Goal: Information Seeking & Learning: Learn about a topic

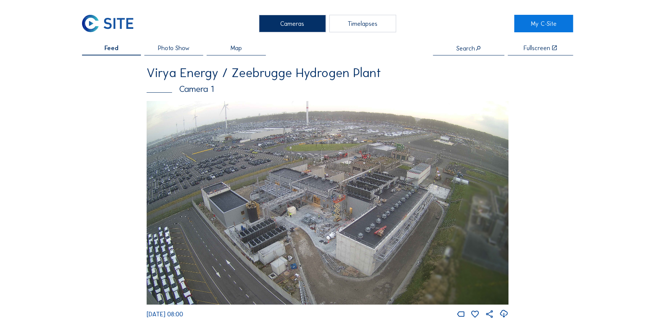
scroll to position [34, 0]
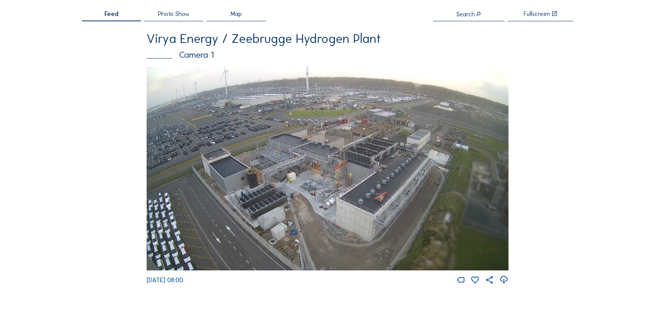
click at [119, 15] on span "Feed" at bounding box center [111, 14] width 14 height 6
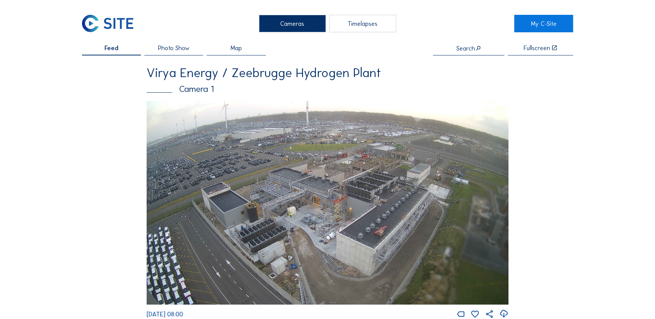
click at [251, 168] on img at bounding box center [328, 203] width 362 height 204
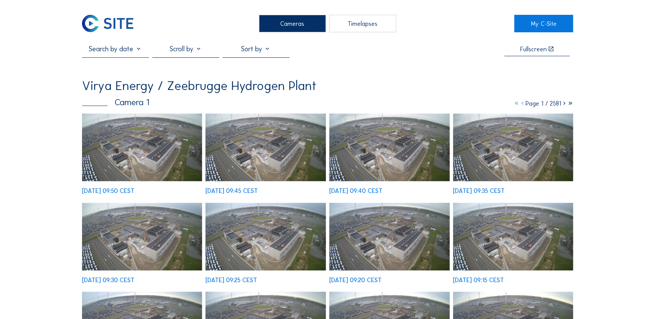
click at [139, 50] on input "text" at bounding box center [115, 49] width 67 height 8
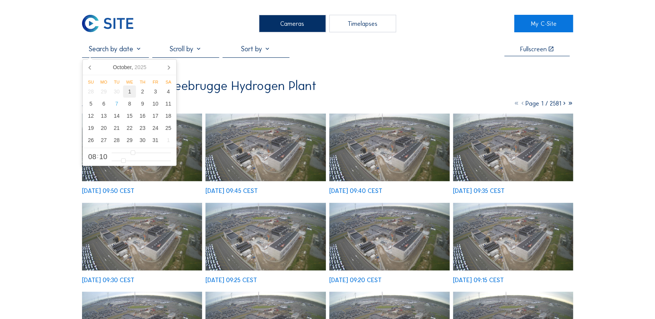
click at [126, 94] on div "1" at bounding box center [129, 91] width 13 height 12
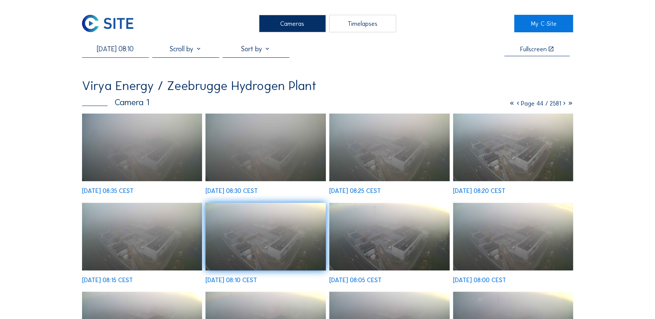
click at [113, 52] on input "[DATE] 08:10" at bounding box center [115, 49] width 67 height 8
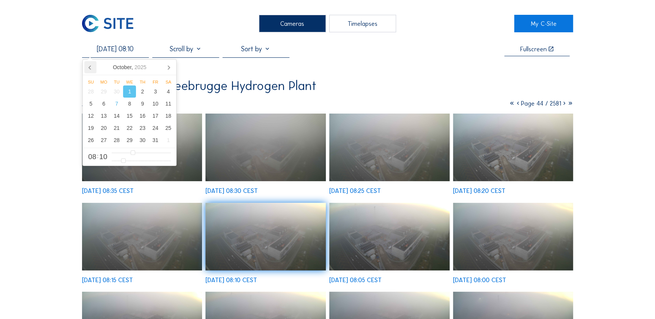
click at [95, 68] on icon at bounding box center [90, 67] width 12 height 12
click at [106, 89] on div "1" at bounding box center [103, 91] width 13 height 12
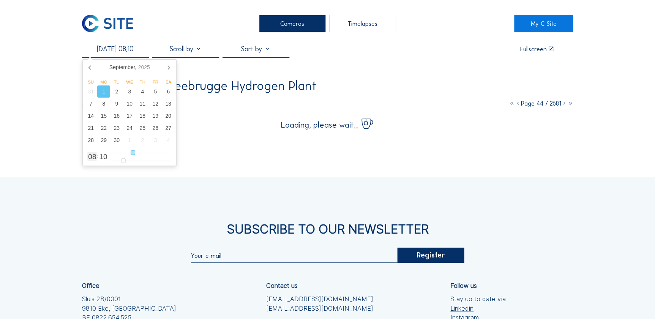
type input "[DATE] 09:10"
type input "9"
type input "[DATE] 10:10"
type input "10"
type input "[DATE] 11:10"
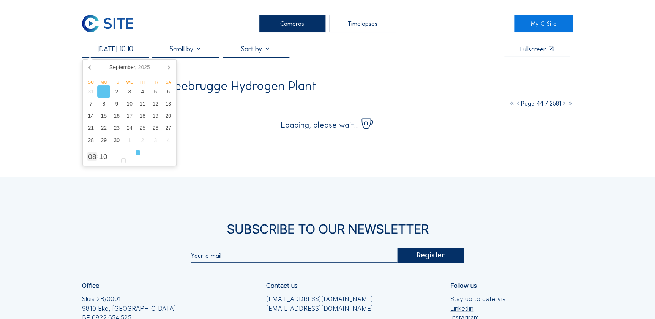
type input "11"
type input "[DATE] 12:10"
type input "12"
type input "[DATE] 13:10"
type input "13"
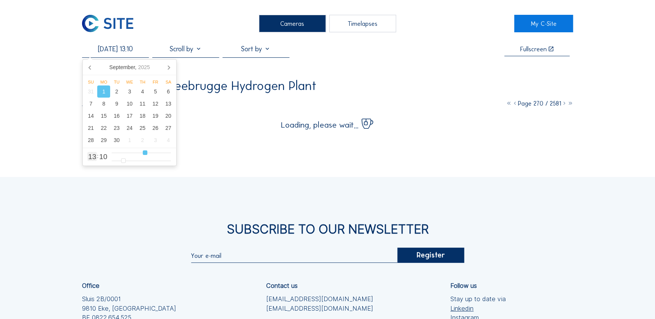
type input "[DATE] 14:10"
type input "14"
type input "[DATE] 15:10"
drag, startPoint x: 136, startPoint y: 152, endPoint x: 149, endPoint y: 156, distance: 13.9
type input "15"
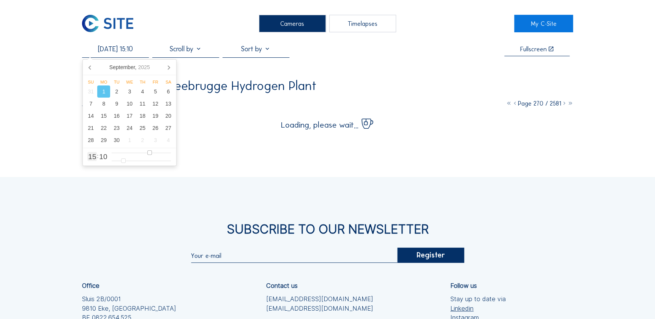
click at [149, 156] on input "range" at bounding box center [141, 153] width 59 height 6
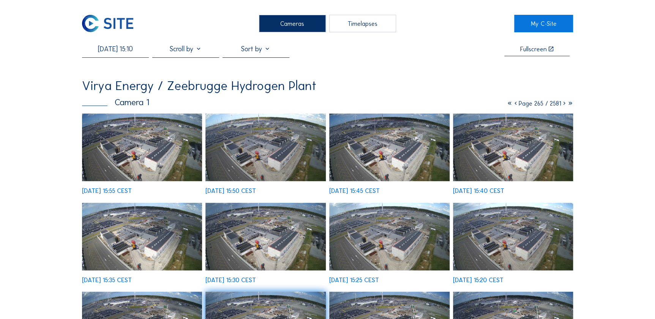
click at [262, 165] on img at bounding box center [265, 148] width 120 height 68
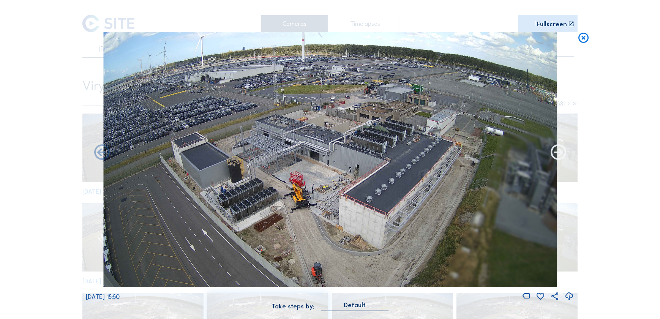
click at [556, 152] on icon at bounding box center [558, 153] width 19 height 19
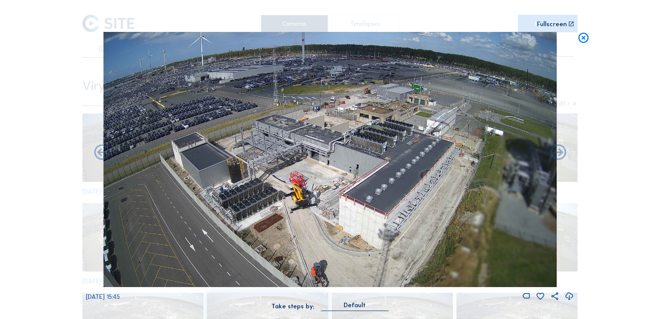
click at [556, 152] on icon at bounding box center [558, 153] width 19 height 19
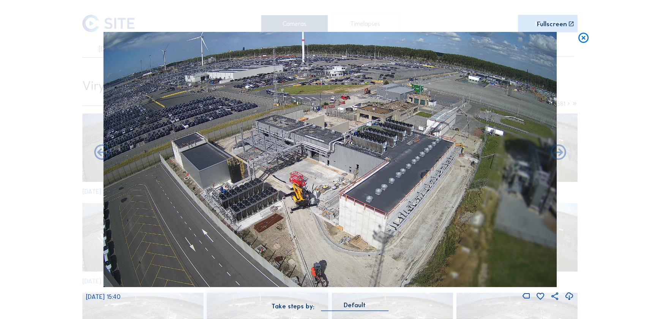
click at [556, 152] on icon at bounding box center [558, 153] width 19 height 19
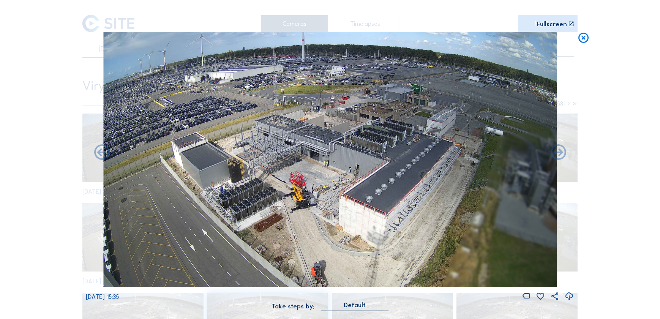
click at [556, 152] on icon at bounding box center [558, 153] width 19 height 19
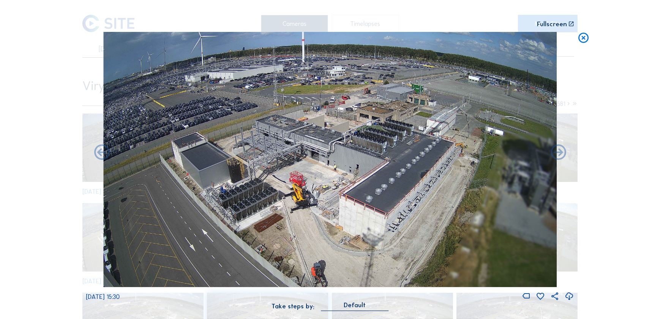
click at [556, 152] on icon at bounding box center [558, 153] width 19 height 19
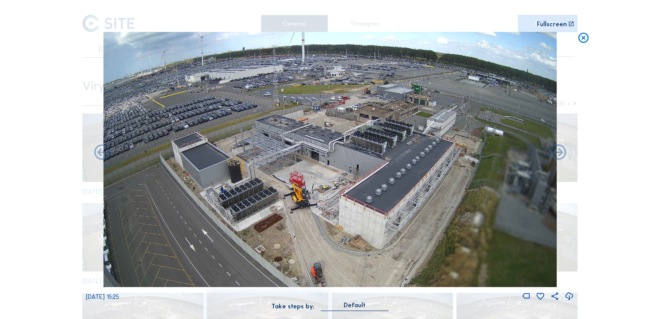
click at [556, 152] on icon at bounding box center [558, 153] width 19 height 19
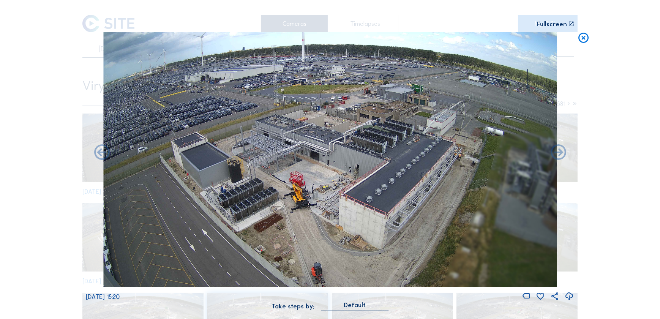
click at [556, 152] on icon at bounding box center [558, 153] width 19 height 19
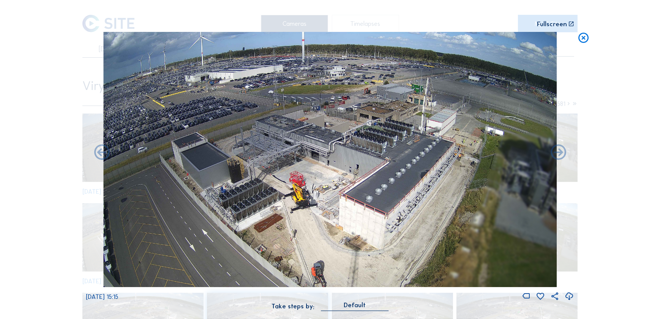
click at [556, 152] on icon at bounding box center [558, 153] width 19 height 19
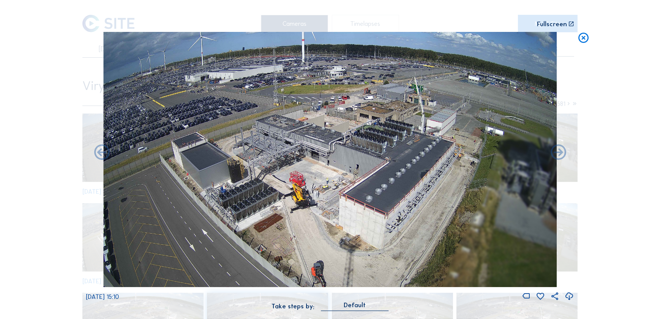
click at [556, 152] on icon at bounding box center [558, 153] width 19 height 19
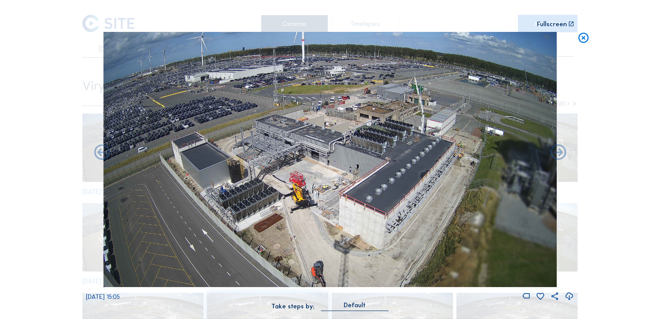
click at [556, 152] on icon at bounding box center [558, 153] width 19 height 19
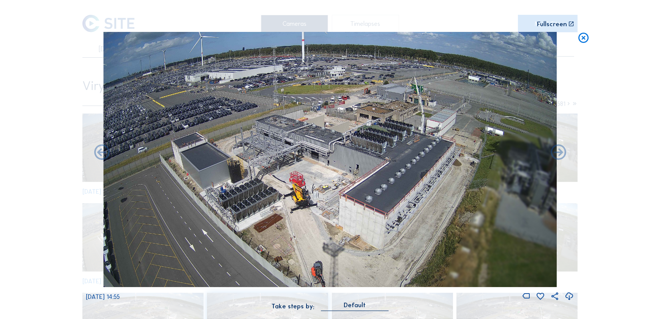
click at [556, 152] on icon at bounding box center [558, 153] width 19 height 19
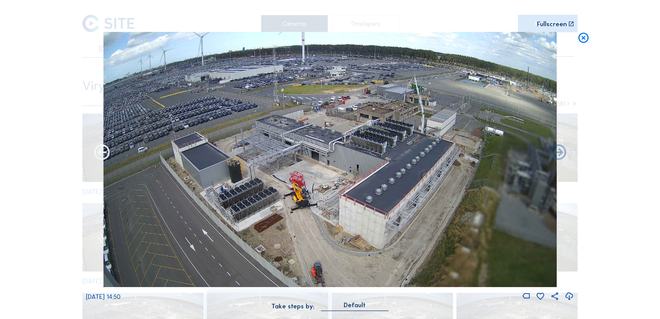
click at [96, 156] on icon at bounding box center [102, 153] width 19 height 19
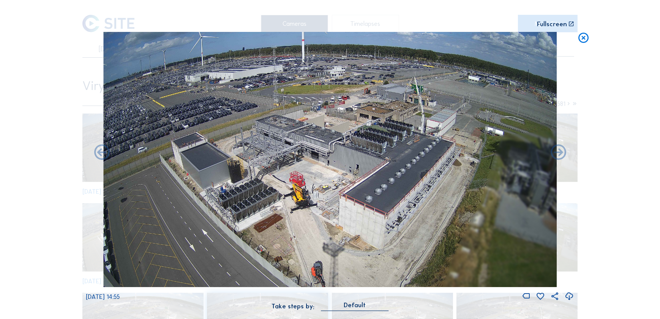
click at [96, 156] on icon at bounding box center [102, 153] width 19 height 19
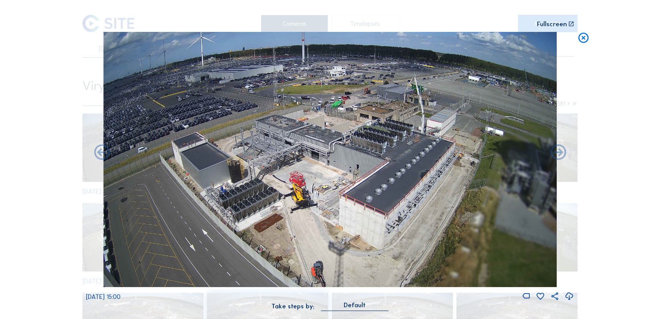
click at [96, 156] on icon at bounding box center [102, 153] width 19 height 19
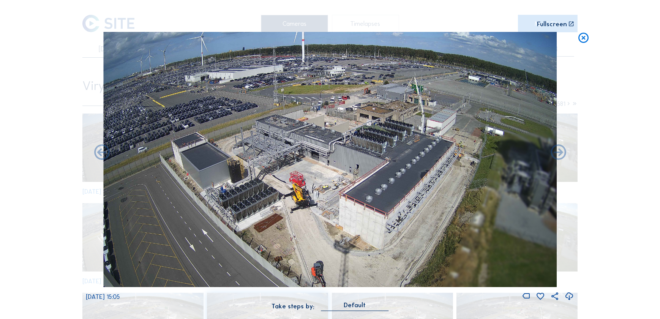
click at [96, 156] on icon at bounding box center [102, 153] width 19 height 19
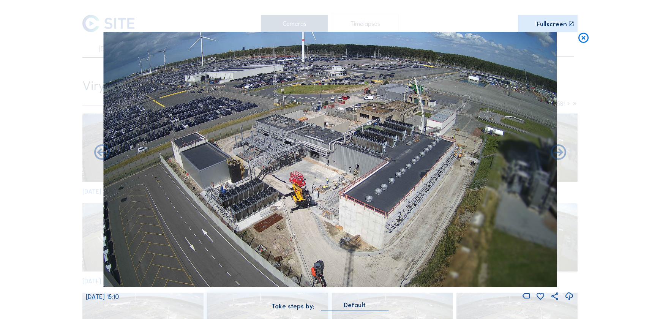
click at [96, 156] on icon at bounding box center [102, 153] width 19 height 19
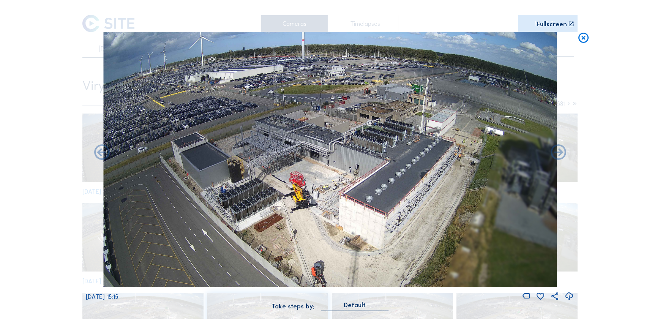
click at [96, 156] on icon at bounding box center [102, 153] width 19 height 19
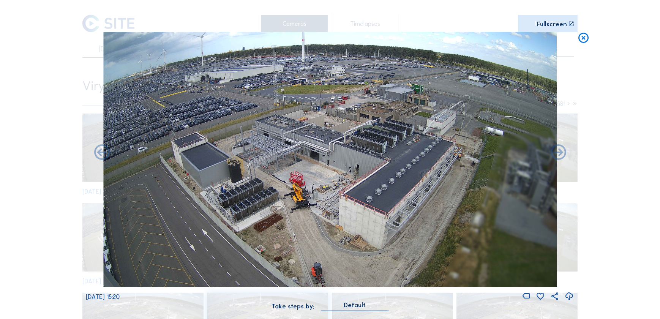
click at [96, 156] on icon at bounding box center [102, 153] width 19 height 19
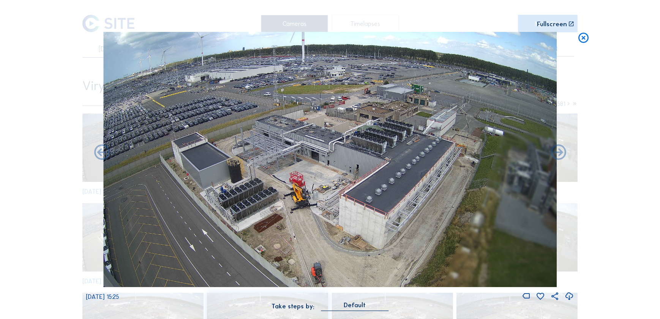
click at [96, 156] on icon at bounding box center [102, 153] width 19 height 19
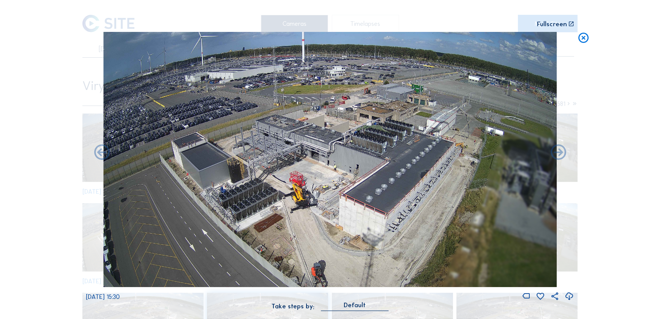
click at [96, 156] on icon at bounding box center [102, 153] width 19 height 19
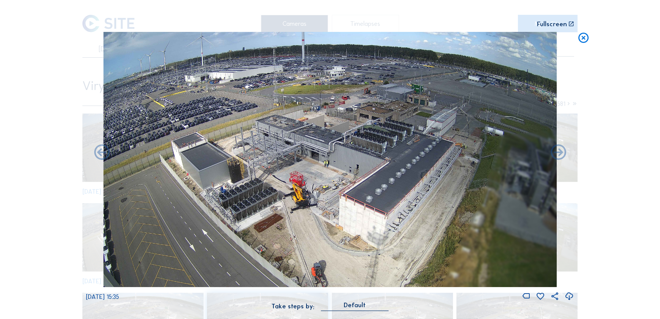
click at [96, 156] on icon at bounding box center [102, 153] width 19 height 19
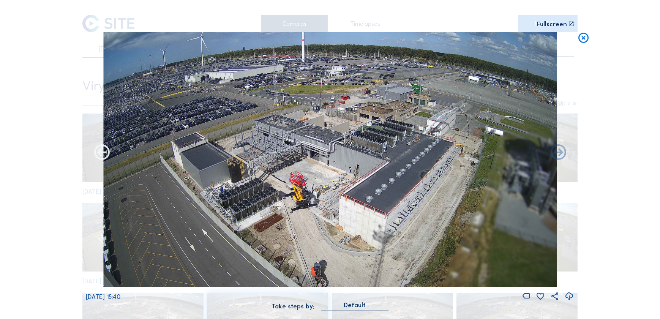
click at [104, 156] on icon at bounding box center [102, 153] width 19 height 19
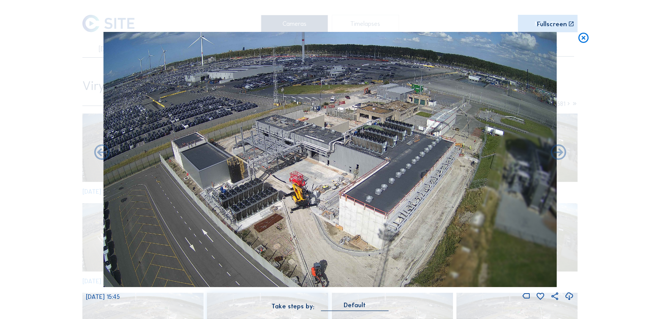
click at [104, 156] on icon at bounding box center [102, 153] width 19 height 19
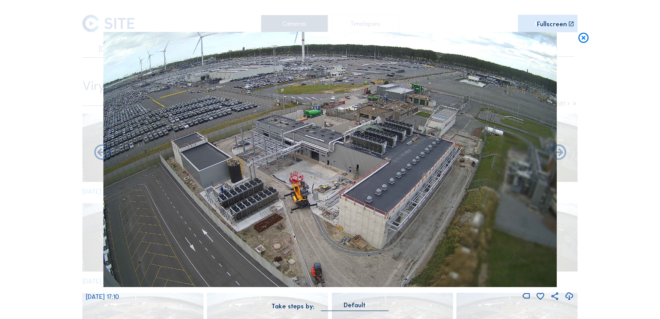
click at [104, 156] on div "Scroll to travel through time | Press 'Alt' Button + Scroll to Zoom | Click and…" at bounding box center [330, 159] width 660 height 319
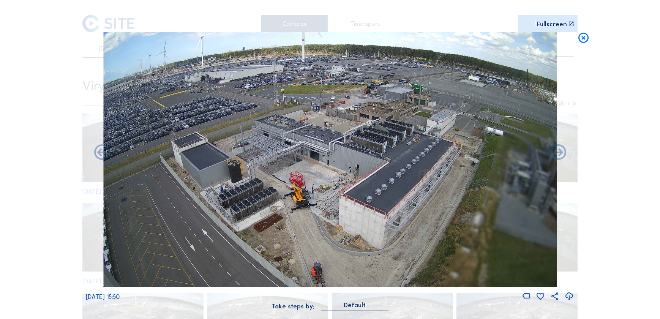
click at [104, 156] on icon at bounding box center [102, 153] width 19 height 19
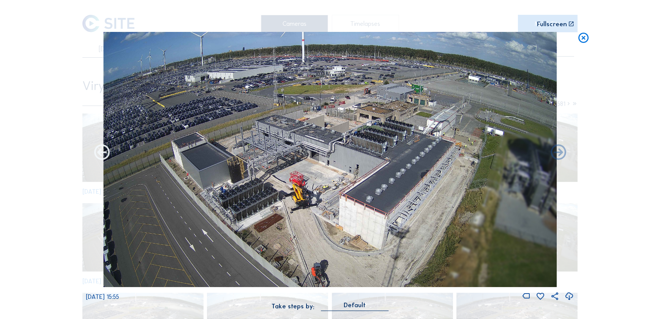
click at [104, 156] on icon at bounding box center [102, 153] width 19 height 19
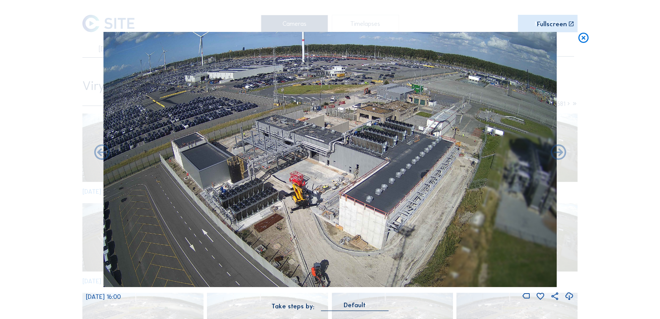
click at [104, 156] on icon at bounding box center [102, 153] width 19 height 19
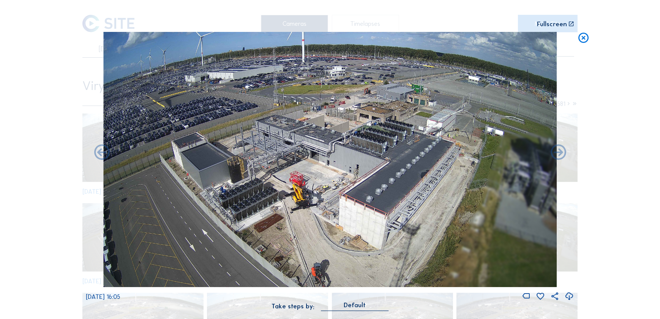
click at [104, 156] on icon at bounding box center [102, 153] width 19 height 19
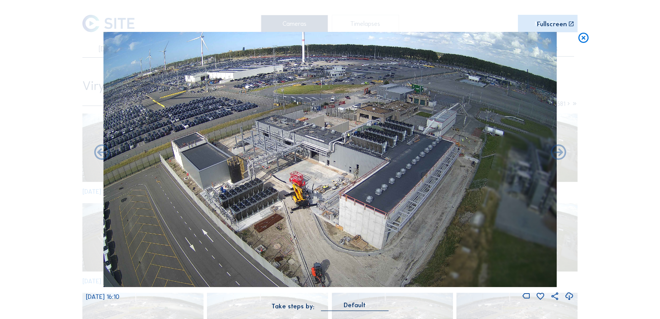
click at [104, 156] on icon at bounding box center [102, 153] width 19 height 19
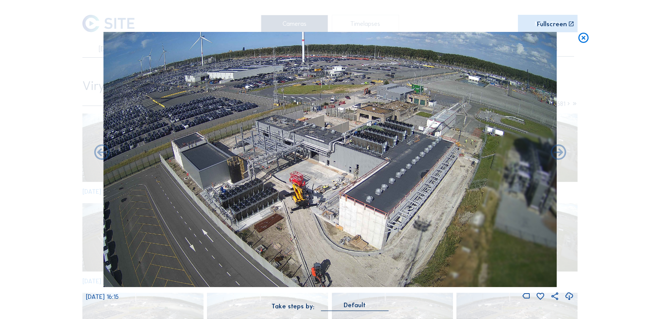
click at [104, 156] on icon at bounding box center [102, 153] width 19 height 19
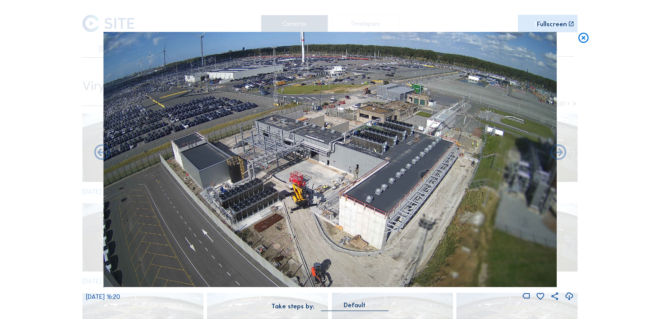
click at [104, 156] on icon at bounding box center [102, 153] width 19 height 19
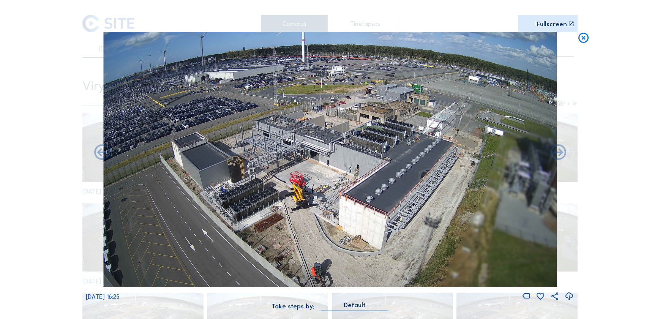
click at [104, 156] on icon at bounding box center [102, 153] width 19 height 19
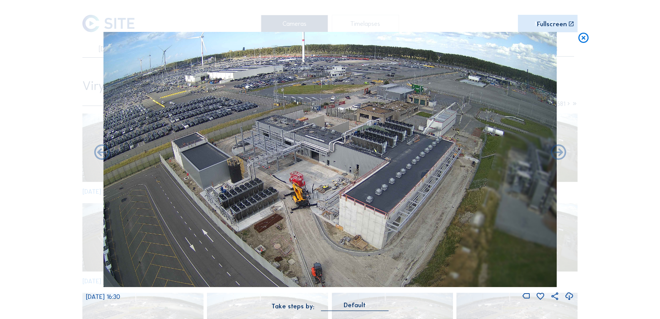
click at [104, 156] on icon at bounding box center [102, 153] width 19 height 19
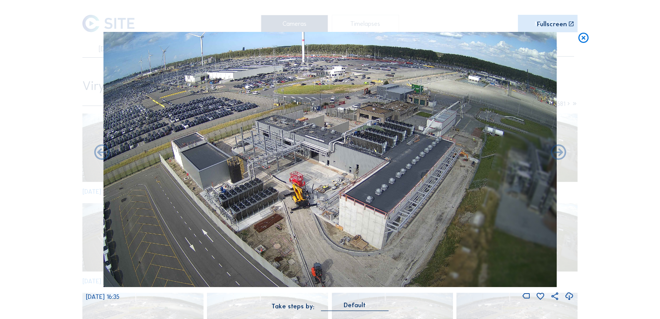
click at [104, 156] on icon at bounding box center [102, 153] width 19 height 19
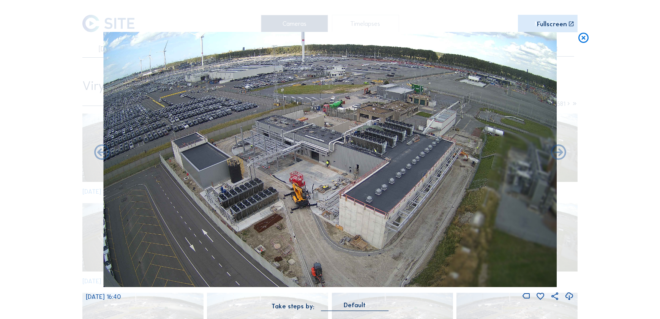
click at [104, 156] on icon at bounding box center [102, 153] width 19 height 19
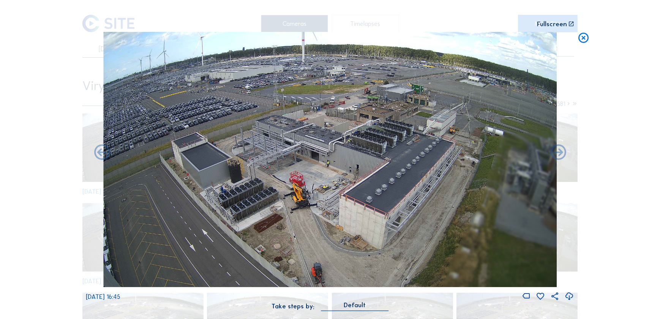
click at [104, 156] on icon at bounding box center [102, 153] width 19 height 19
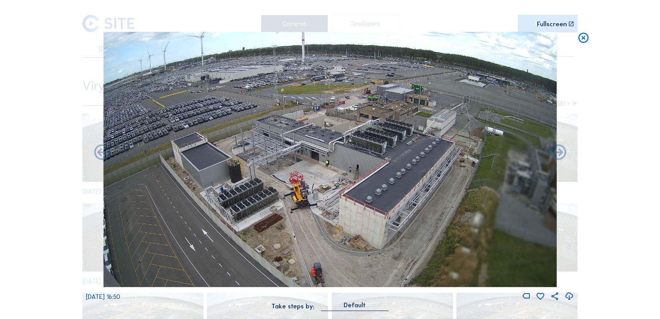
click at [104, 156] on icon at bounding box center [102, 153] width 19 height 19
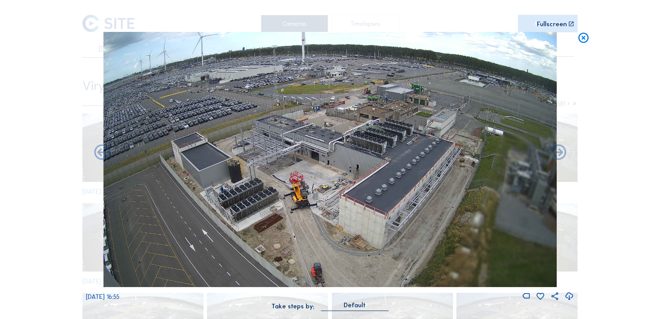
click at [104, 156] on icon at bounding box center [102, 153] width 19 height 19
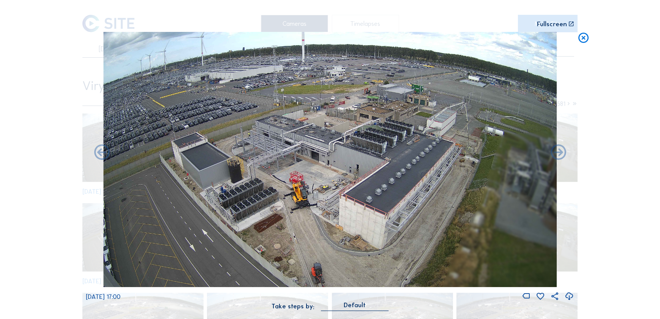
click at [104, 156] on icon at bounding box center [102, 153] width 19 height 19
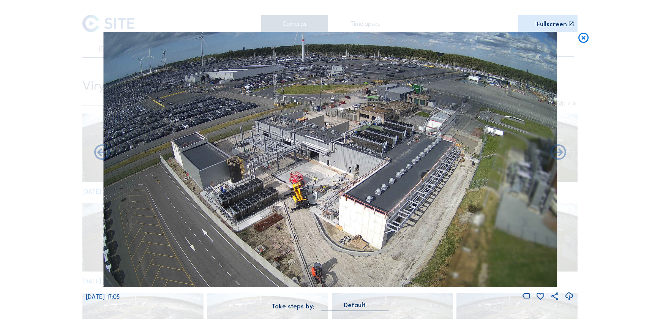
click at [104, 156] on icon at bounding box center [102, 153] width 19 height 19
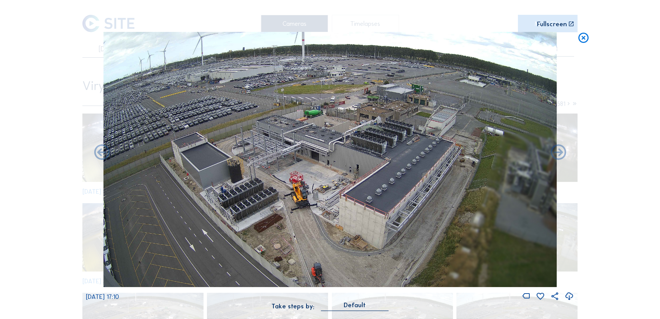
click at [104, 156] on icon at bounding box center [102, 153] width 19 height 19
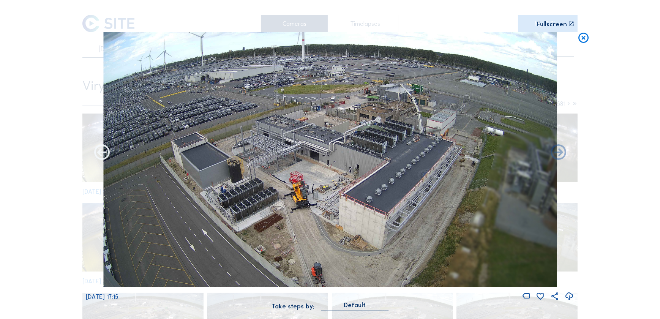
click at [104, 156] on icon at bounding box center [102, 153] width 19 height 19
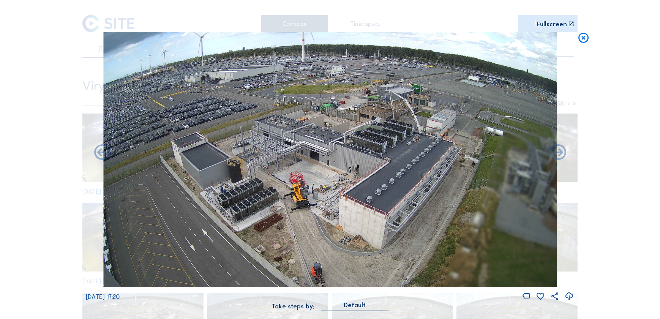
click at [104, 156] on icon at bounding box center [102, 153] width 19 height 19
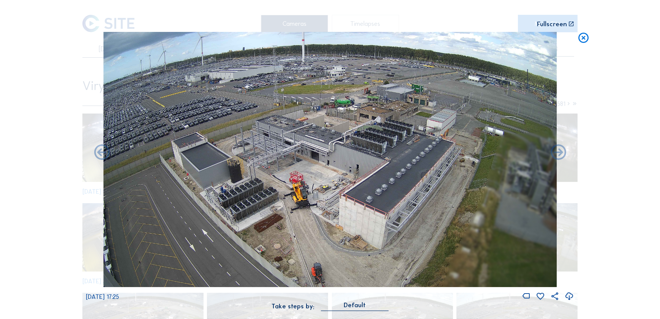
click at [104, 156] on icon at bounding box center [102, 153] width 19 height 19
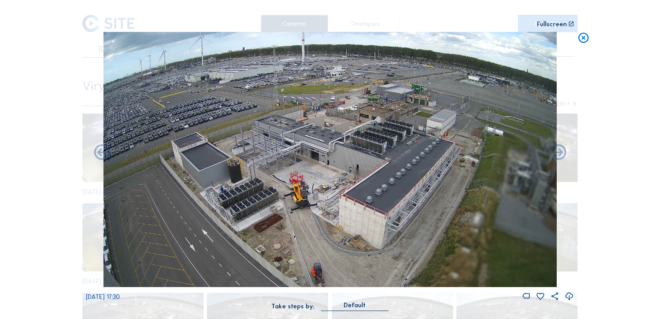
click at [104, 156] on icon at bounding box center [102, 153] width 19 height 19
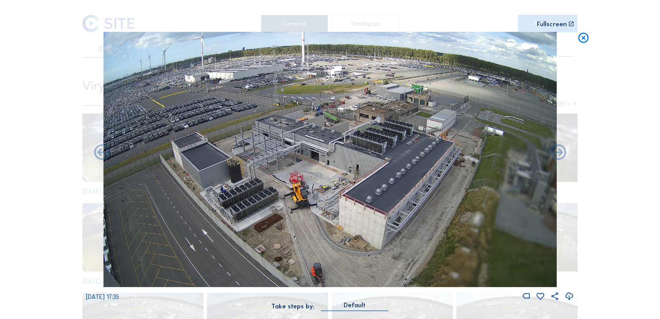
click at [104, 156] on icon at bounding box center [102, 153] width 19 height 19
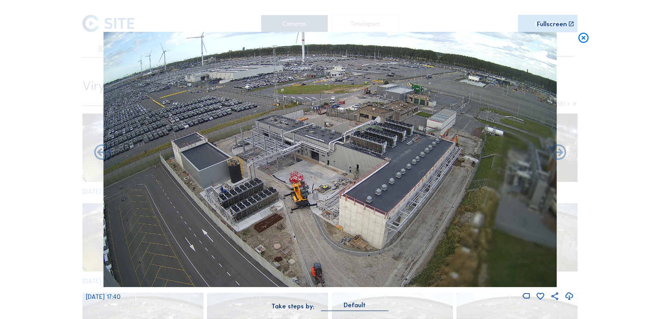
click at [104, 156] on icon at bounding box center [102, 153] width 19 height 19
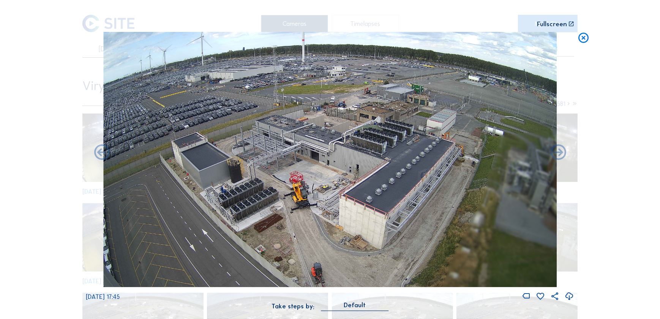
click at [104, 156] on icon at bounding box center [102, 153] width 19 height 19
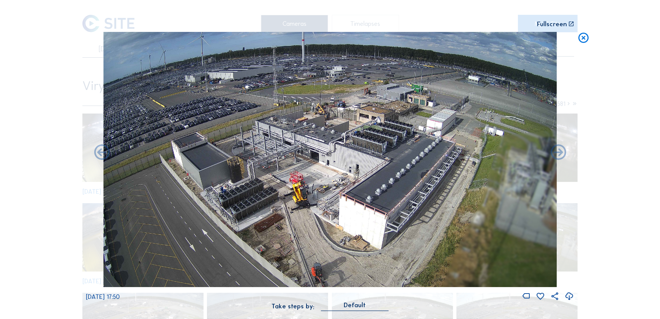
click at [104, 156] on icon at bounding box center [102, 153] width 19 height 19
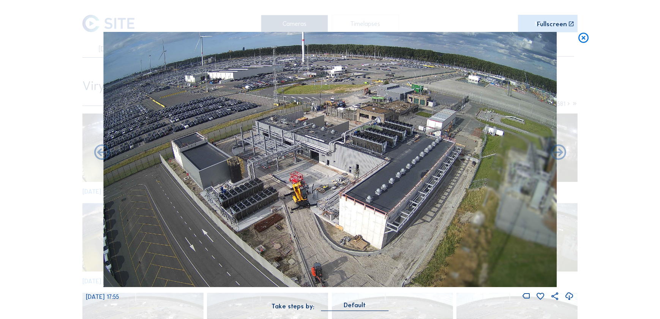
click at [104, 156] on icon at bounding box center [102, 153] width 19 height 19
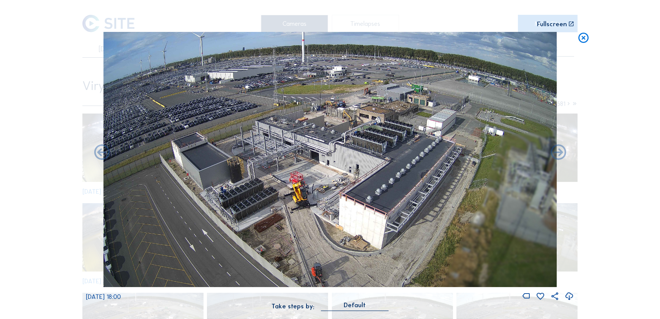
click at [104, 156] on icon at bounding box center [102, 153] width 19 height 19
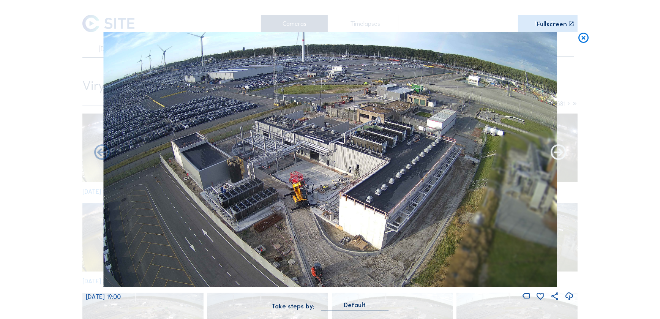
click at [553, 155] on icon at bounding box center [558, 153] width 19 height 19
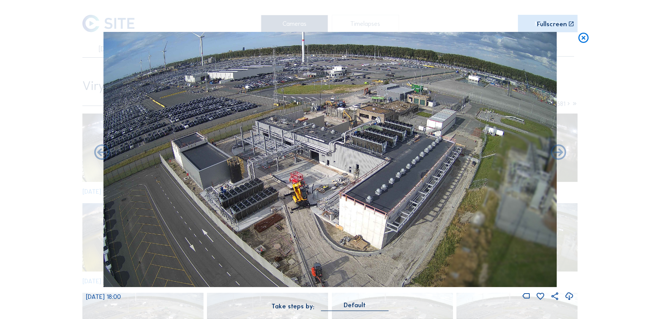
click at [553, 155] on icon at bounding box center [558, 153] width 19 height 19
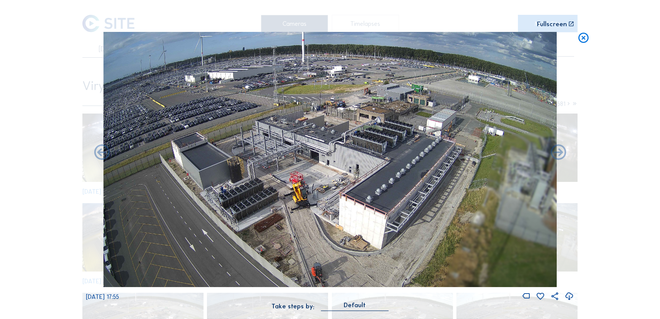
click at [553, 155] on icon at bounding box center [558, 153] width 19 height 19
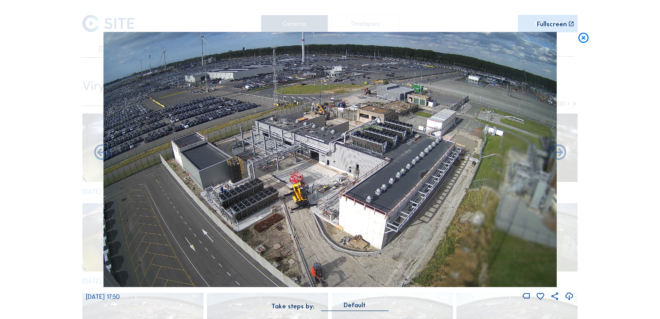
click at [553, 155] on icon at bounding box center [558, 153] width 19 height 19
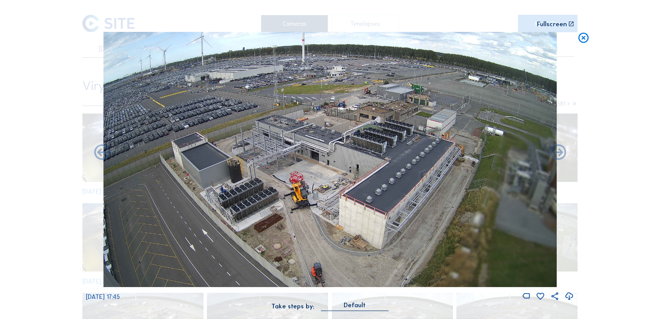
click at [553, 155] on icon at bounding box center [558, 153] width 19 height 19
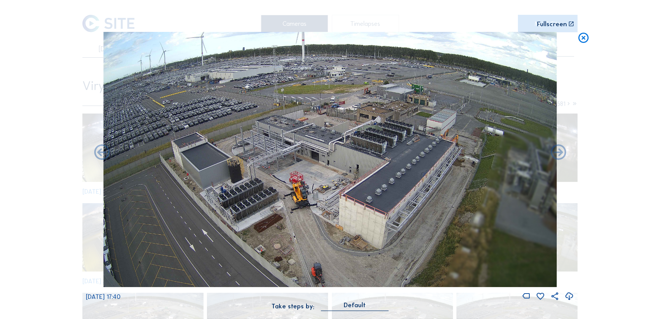
click at [553, 155] on icon at bounding box center [558, 153] width 19 height 19
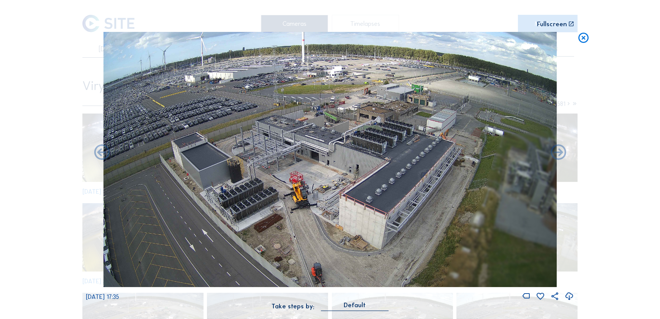
click at [553, 155] on icon at bounding box center [558, 153] width 19 height 19
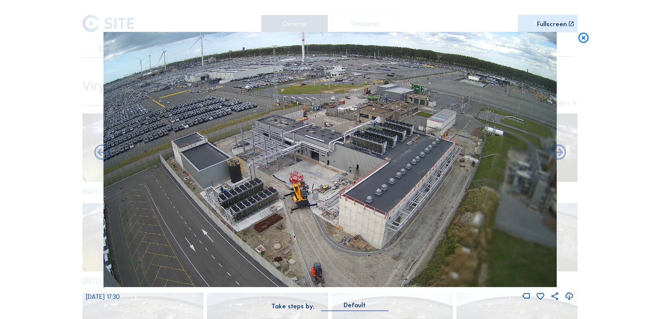
click at [553, 155] on icon at bounding box center [558, 153] width 19 height 19
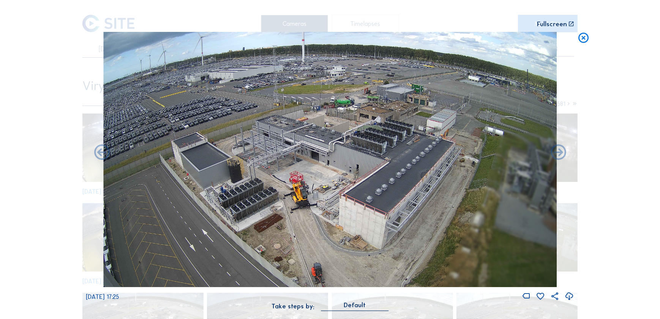
click at [553, 155] on icon at bounding box center [558, 153] width 19 height 19
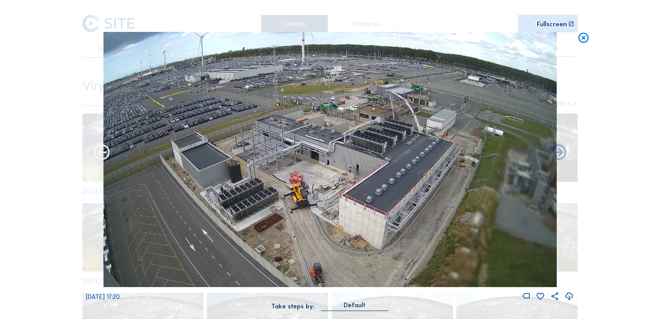
click at [104, 155] on icon at bounding box center [102, 153] width 19 height 19
click at [103, 155] on icon at bounding box center [102, 153] width 19 height 19
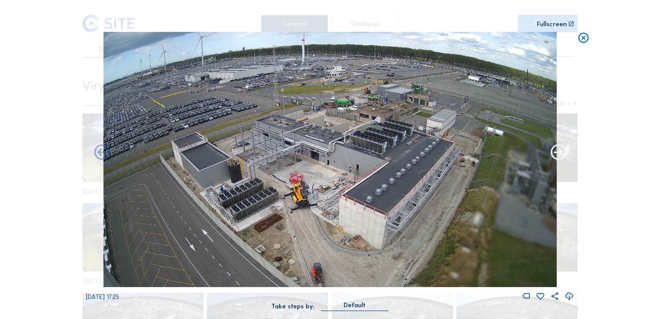
click at [560, 151] on icon at bounding box center [558, 153] width 19 height 19
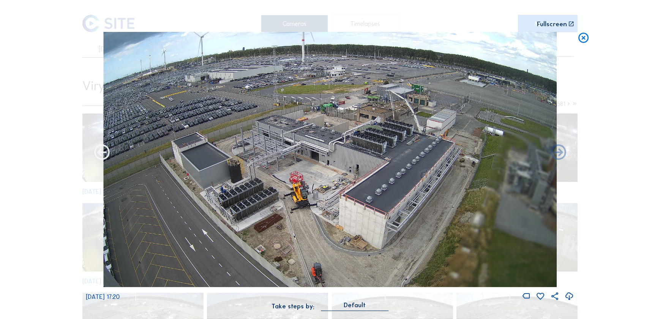
click at [109, 155] on icon at bounding box center [102, 153] width 19 height 19
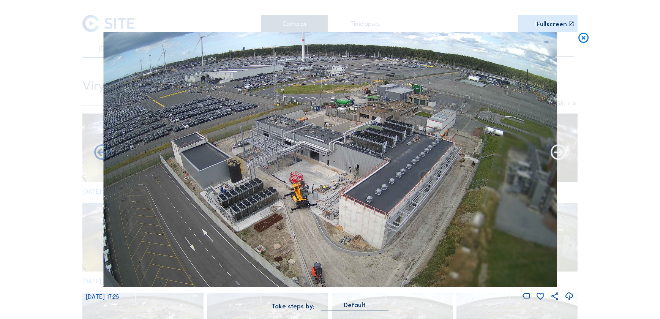
click at [567, 154] on icon at bounding box center [558, 153] width 19 height 19
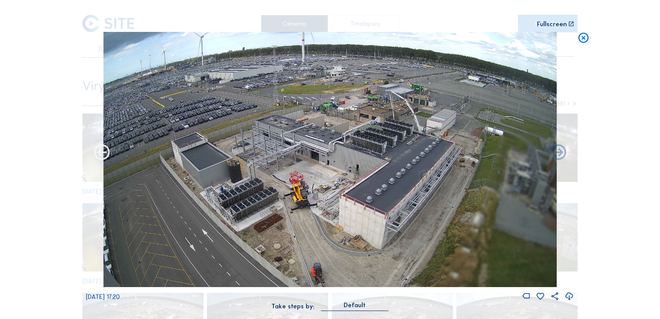
click at [104, 153] on icon at bounding box center [102, 153] width 19 height 19
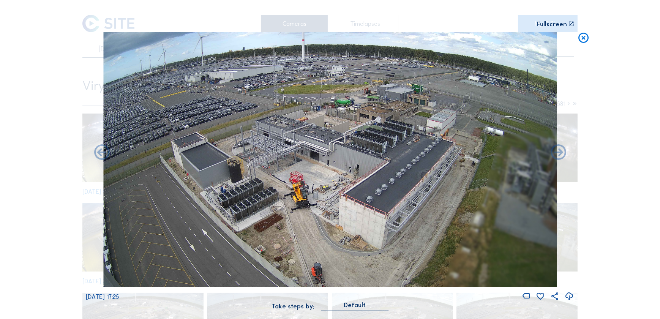
click at [104, 153] on icon at bounding box center [102, 153] width 19 height 19
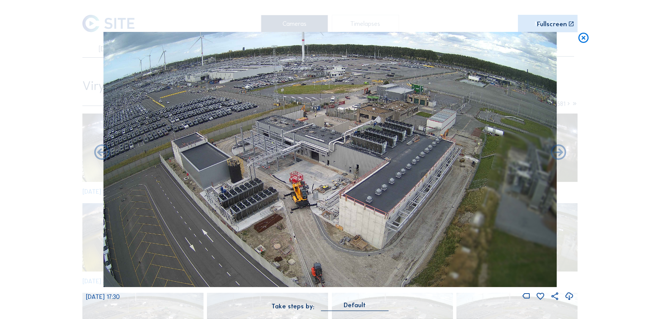
click at [104, 153] on icon at bounding box center [102, 153] width 19 height 19
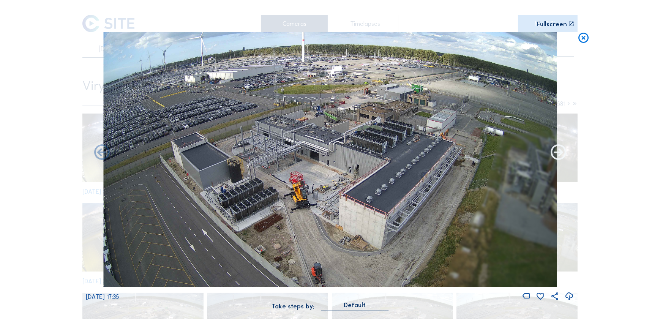
click at [556, 153] on icon at bounding box center [558, 153] width 19 height 19
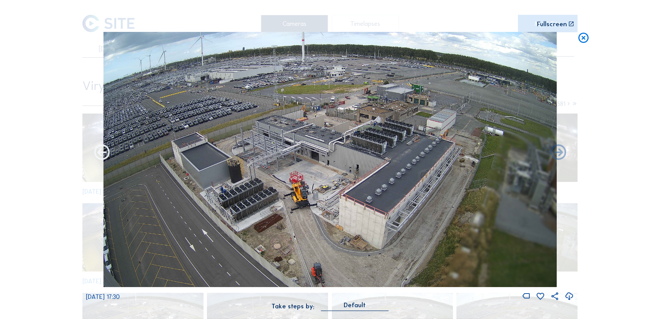
click at [105, 155] on icon at bounding box center [102, 153] width 19 height 19
click at [103, 153] on icon at bounding box center [102, 153] width 19 height 19
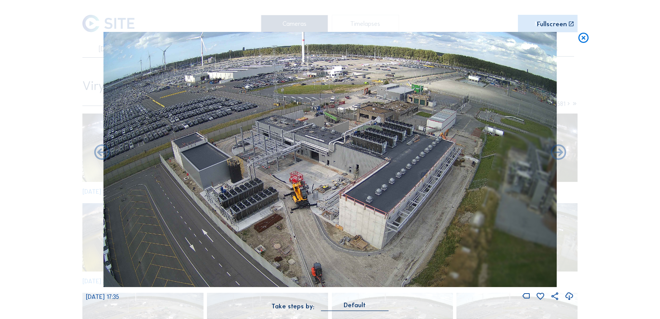
click at [103, 153] on icon at bounding box center [102, 153] width 19 height 19
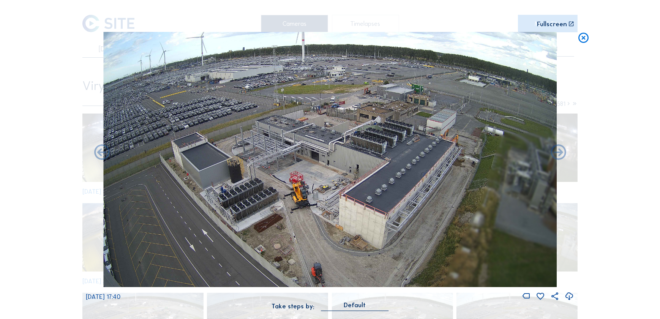
click at [103, 153] on icon at bounding box center [102, 153] width 19 height 19
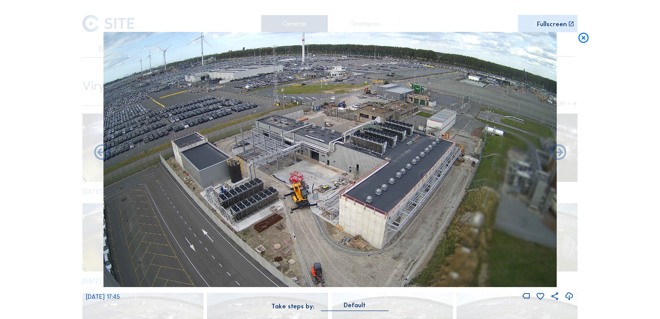
click at [103, 153] on icon at bounding box center [102, 153] width 19 height 19
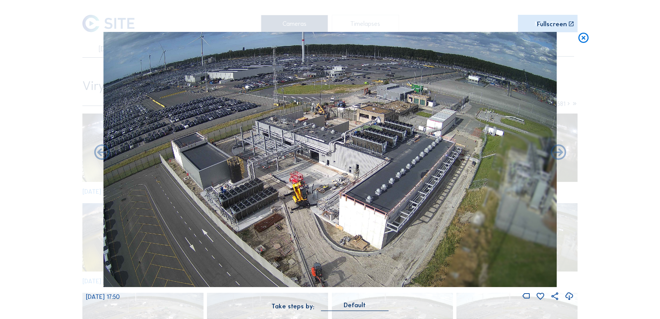
click at [103, 153] on icon at bounding box center [102, 153] width 19 height 19
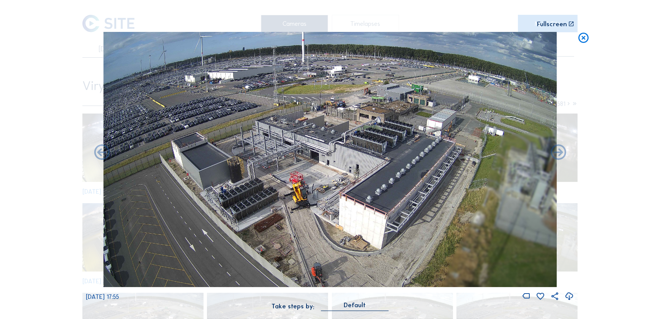
click at [103, 153] on icon at bounding box center [102, 153] width 19 height 19
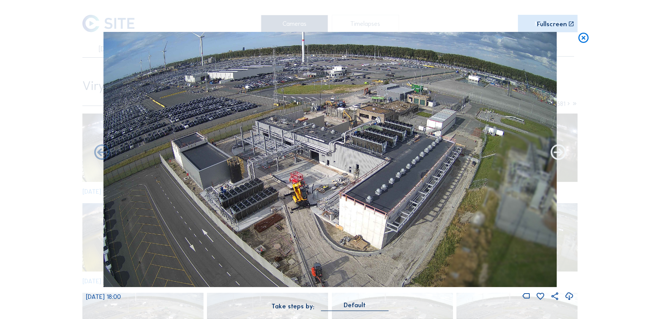
click at [560, 157] on icon at bounding box center [558, 153] width 19 height 19
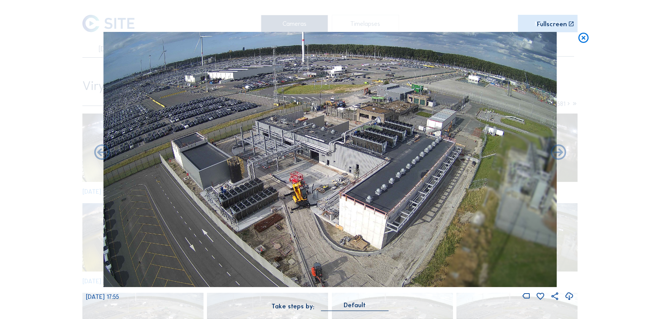
click at [560, 157] on icon at bounding box center [558, 153] width 19 height 19
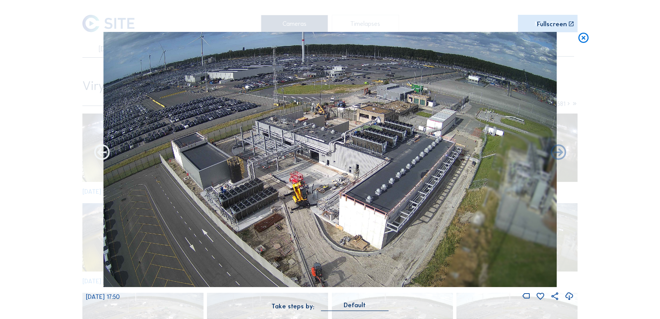
click at [108, 158] on icon at bounding box center [102, 153] width 19 height 19
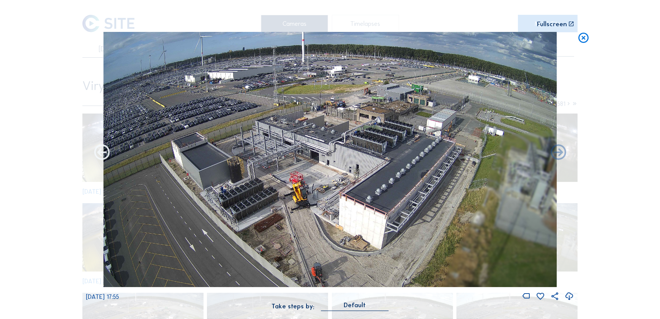
click at [106, 156] on icon at bounding box center [102, 153] width 19 height 19
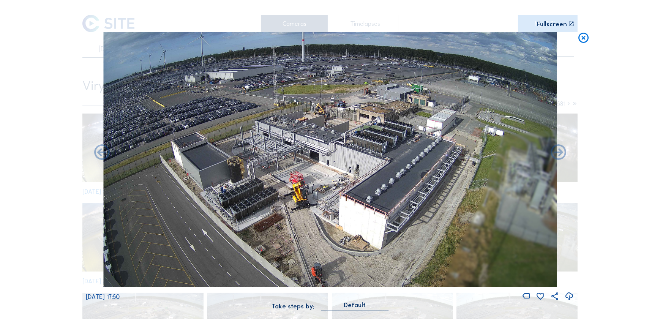
click at [582, 38] on icon at bounding box center [583, 38] width 13 height 13
